Goal: Transaction & Acquisition: Purchase product/service

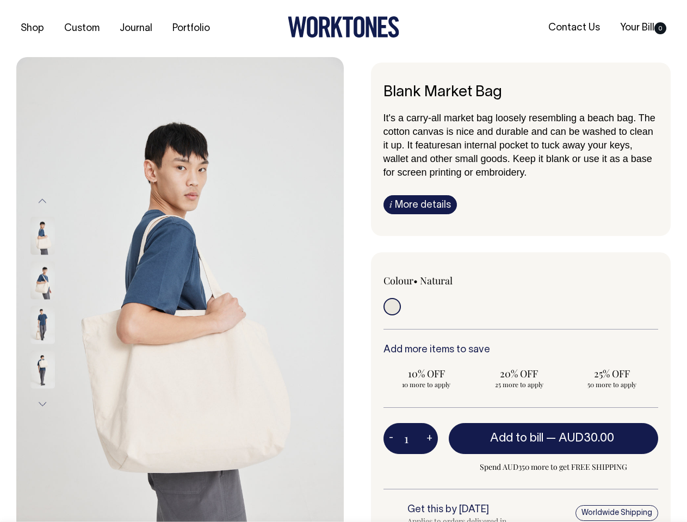
click at [180, 289] on img at bounding box center [179, 302] width 327 height 491
click at [57, 302] on div at bounding box center [57, 324] width 54 height 45
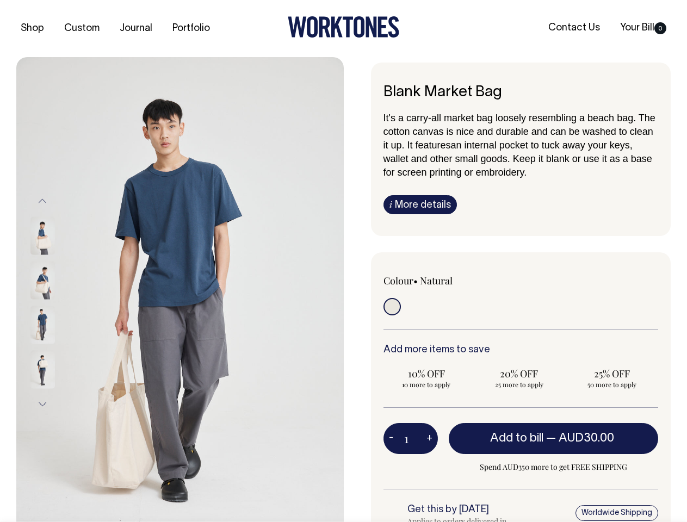
click at [42, 201] on button "Previous" at bounding box center [42, 201] width 16 height 24
click at [57, 302] on div at bounding box center [57, 391] width 54 height 624
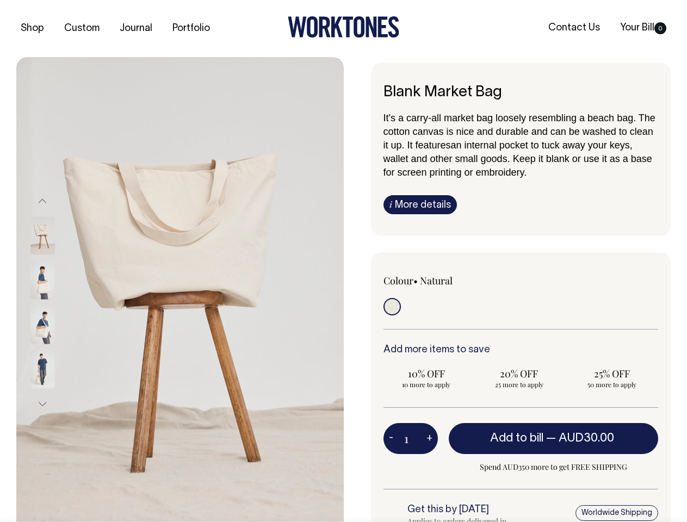
click at [42, 404] on button "Next" at bounding box center [42, 404] width 16 height 24
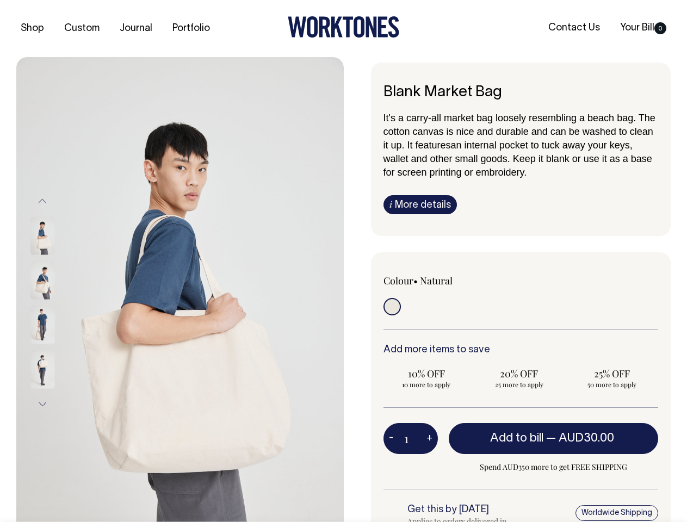
click at [391, 438] on button "-" at bounding box center [391, 439] width 15 height 22
click at [429, 438] on button "+" at bounding box center [429, 439] width 17 height 22
type input "2"
click at [554, 438] on span "— AUD30.00" at bounding box center [581, 438] width 71 height 11
